Goal: Transaction & Acquisition: Download file/media

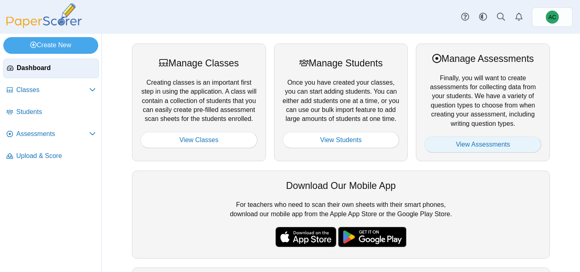
click at [477, 145] on link "View Assessments" at bounding box center [482, 144] width 117 height 16
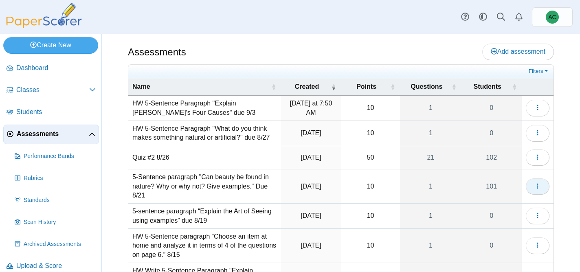
click at [538, 184] on icon "button" at bounding box center [537, 186] width 7 height 7
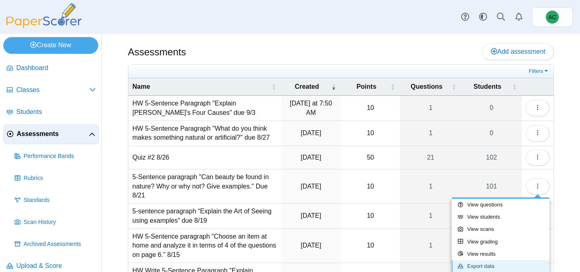
click at [482, 263] on link "Export data" at bounding box center [500, 266] width 98 height 12
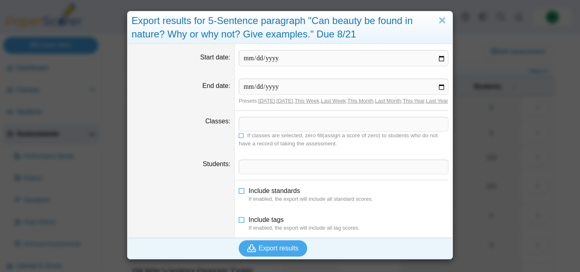
click at [254, 131] on span at bounding box center [343, 124] width 209 height 14
click at [241, 137] on icon at bounding box center [242, 134] width 6 height 5
click at [278, 252] on span "Export results" at bounding box center [278, 248] width 40 height 7
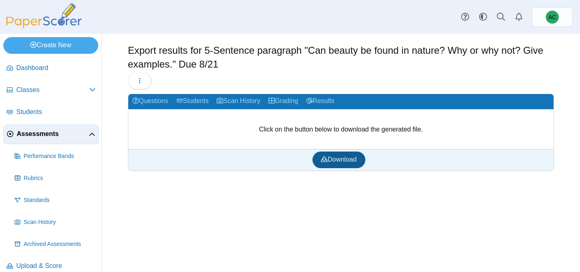
click at [336, 156] on span "Download" at bounding box center [338, 159] width 35 height 7
